Goal: Information Seeking & Learning: Check status

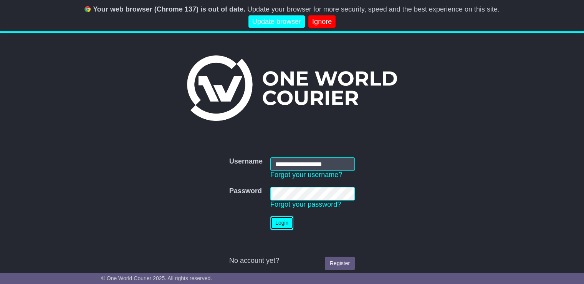
click at [287, 221] on button "Login" at bounding box center [281, 222] width 23 height 13
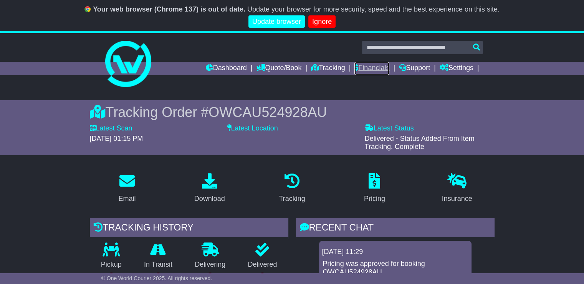
click at [356, 66] on link "Financials" at bounding box center [372, 68] width 35 height 13
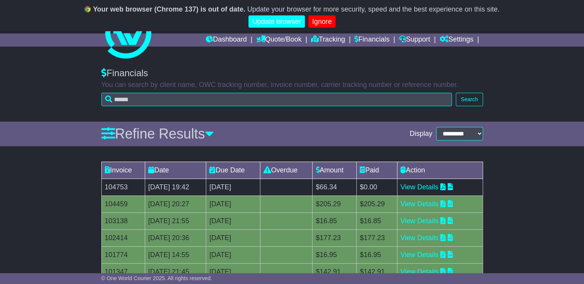
scroll to position [115, 0]
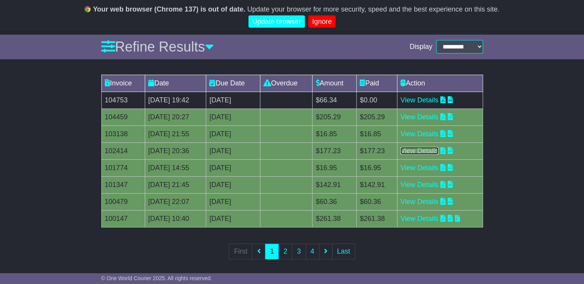
click at [424, 148] on link "View Details" at bounding box center [420, 151] width 38 height 8
click at [429, 98] on link "View Details" at bounding box center [420, 100] width 38 height 8
click at [435, 115] on link "View Details" at bounding box center [420, 117] width 38 height 8
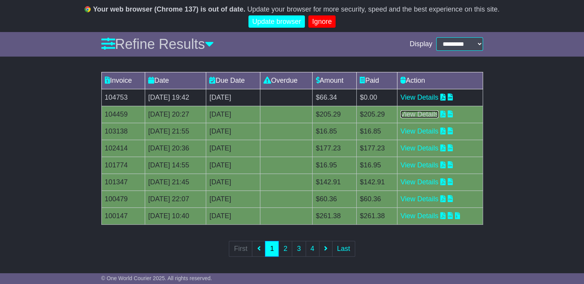
scroll to position [119, 0]
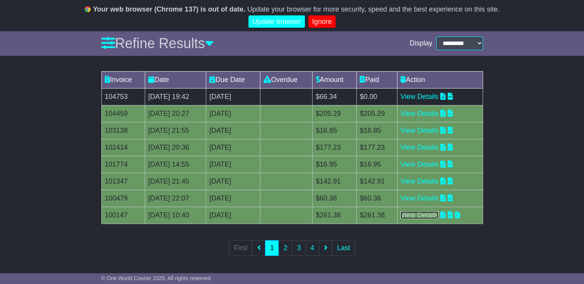
click at [423, 212] on link "View Details" at bounding box center [420, 215] width 38 height 8
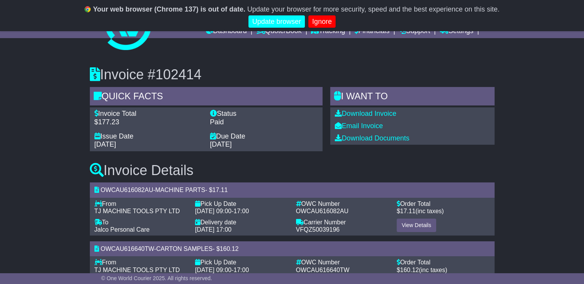
scroll to position [72, 0]
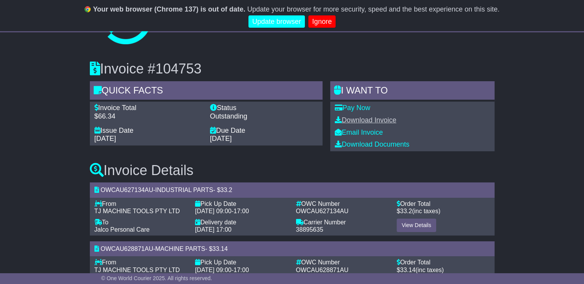
scroll to position [78, 0]
